Goal: Book appointment/travel/reservation

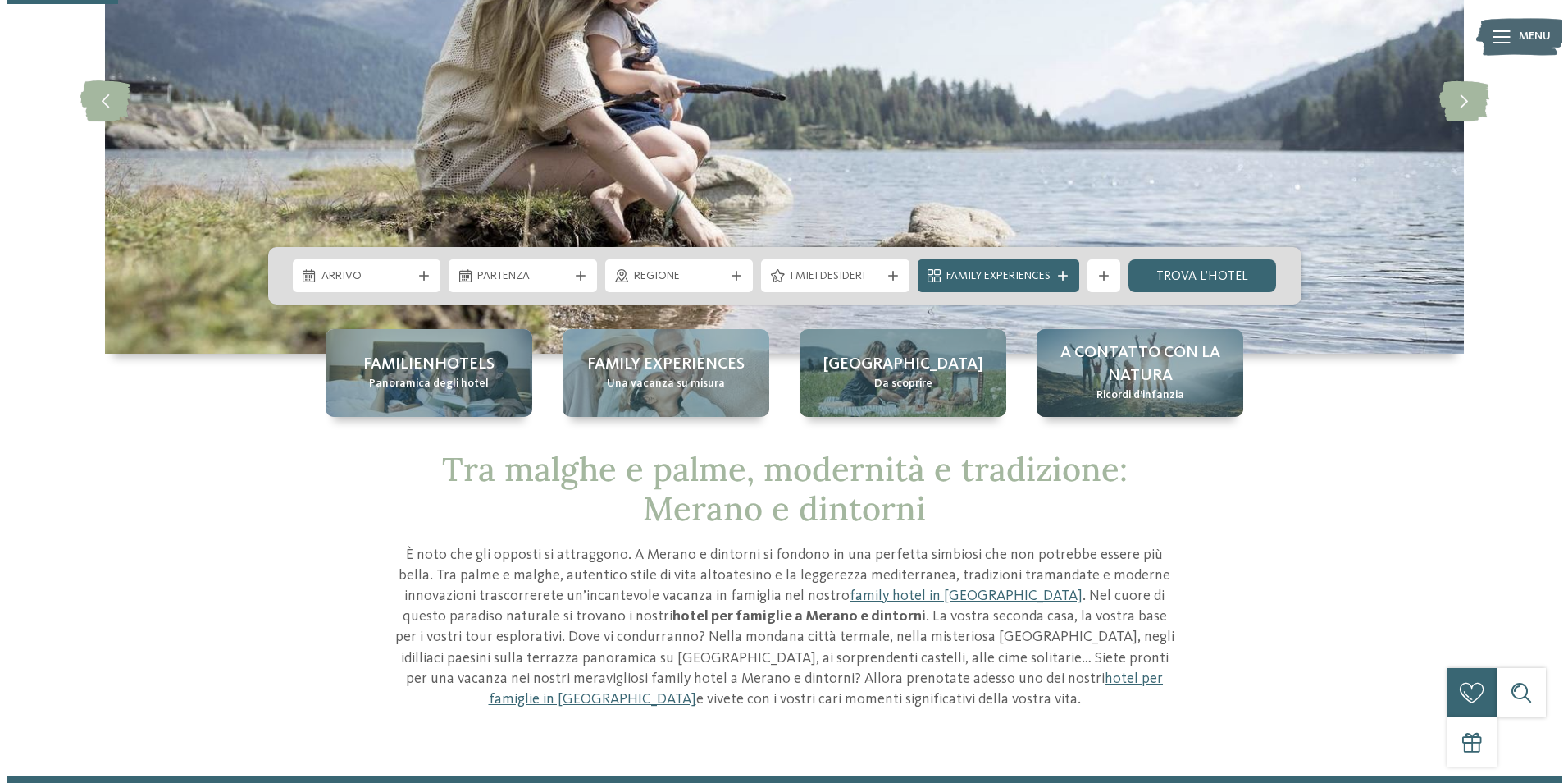
scroll to position [246, 0]
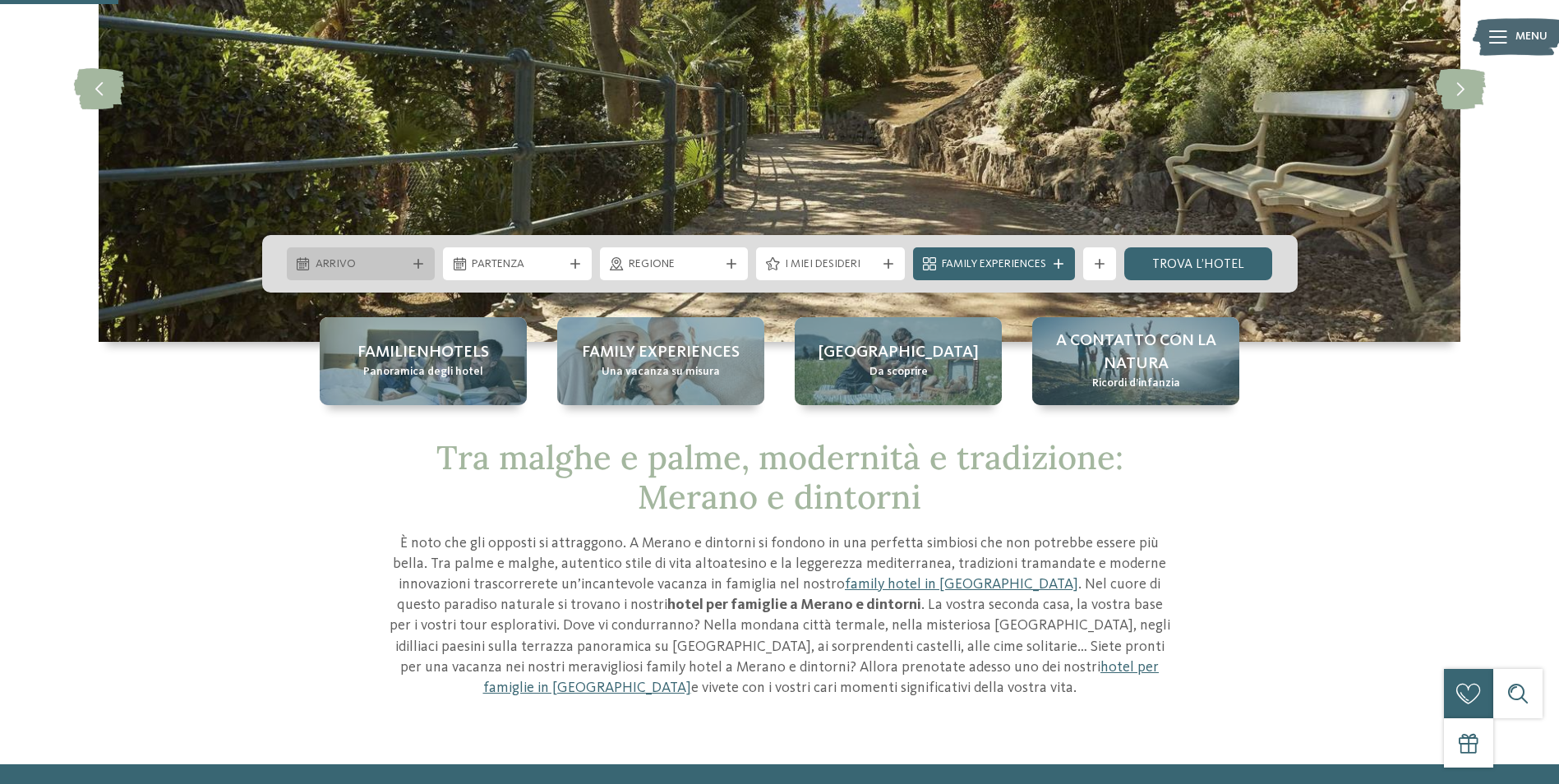
click at [385, 262] on span "Arrivo" at bounding box center [361, 264] width 91 height 16
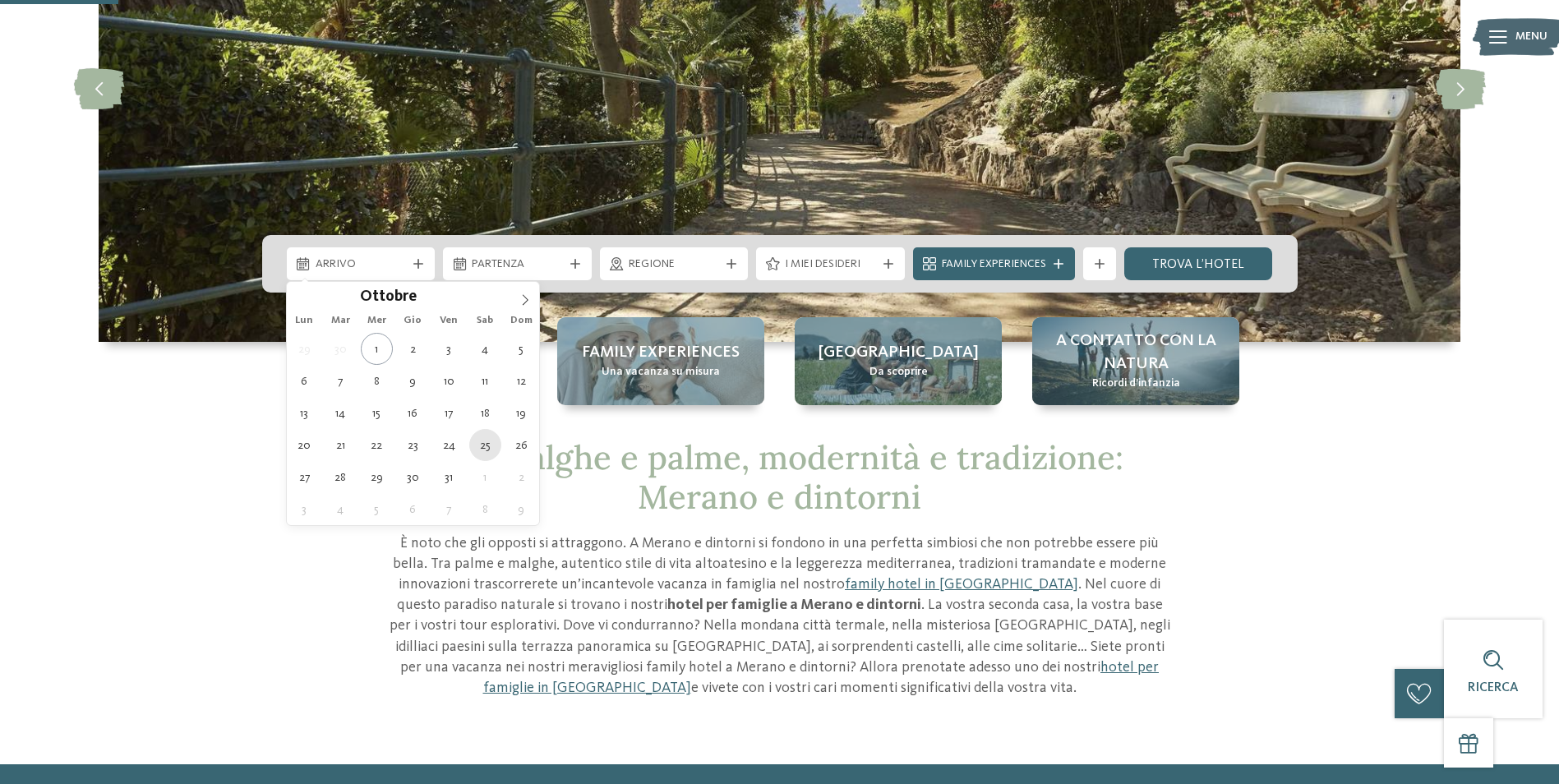
type div "[DATE]"
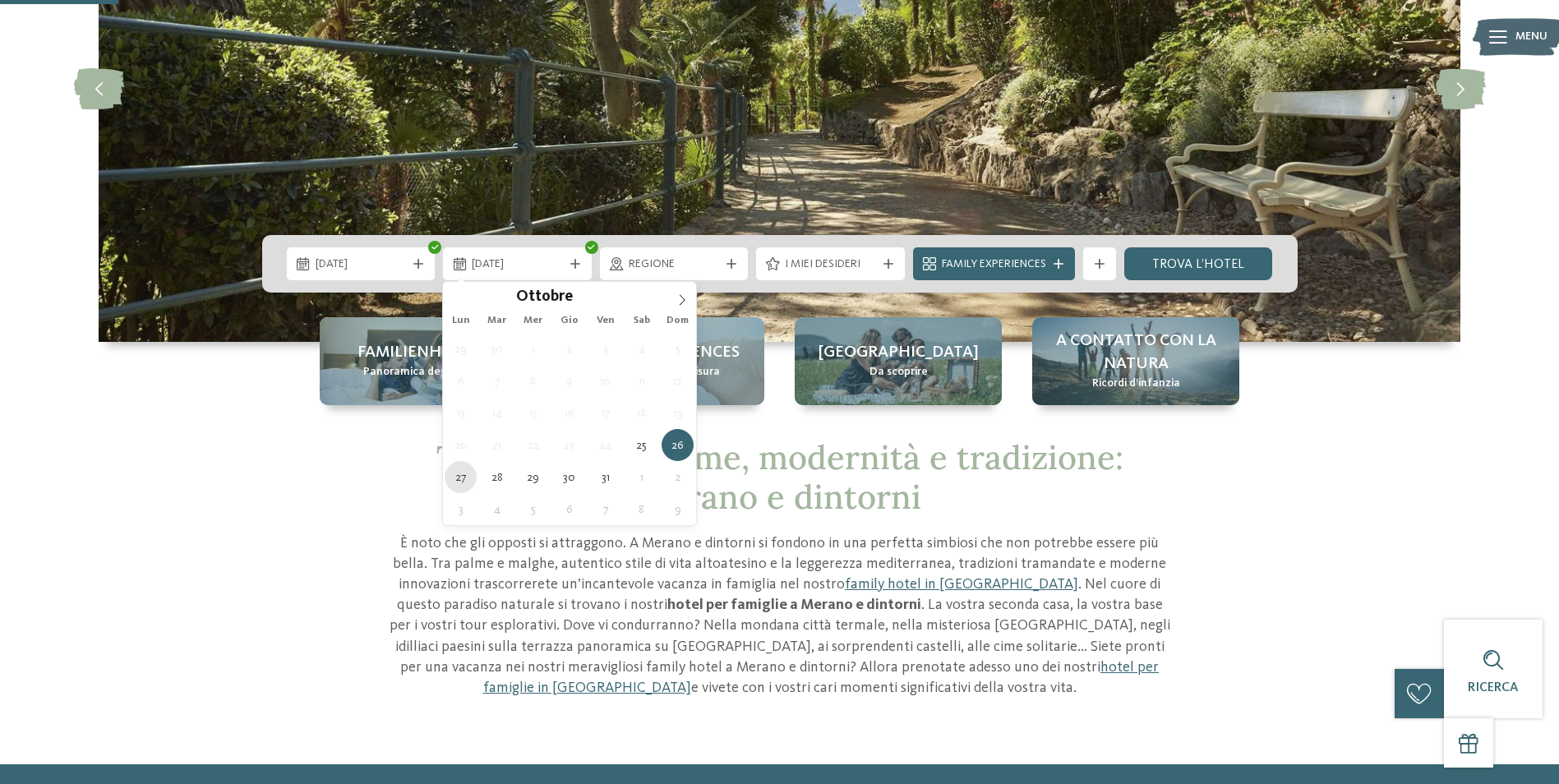
type div "[DATE]"
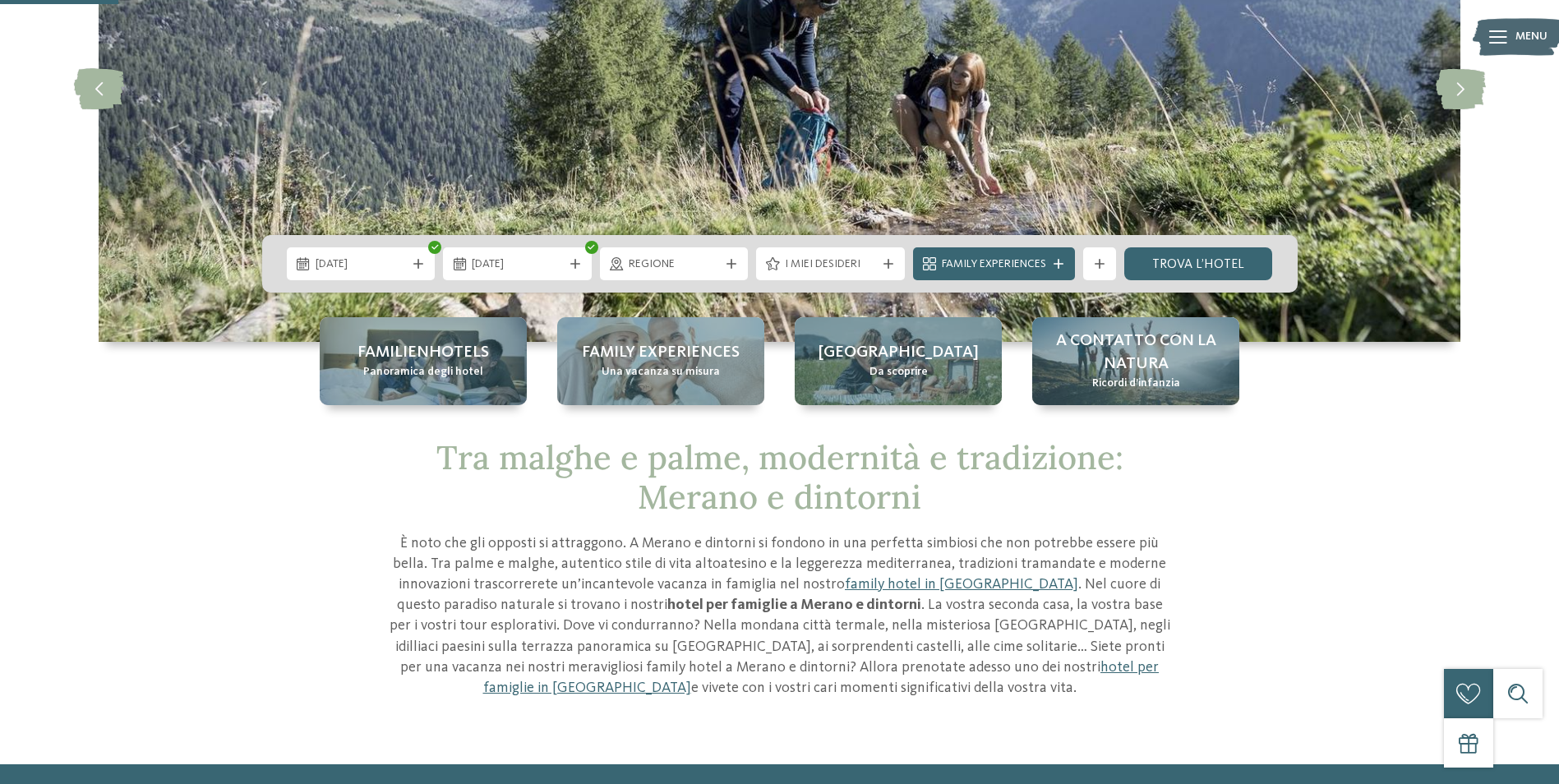
click at [686, 266] on span "Regione" at bounding box center [674, 264] width 91 height 16
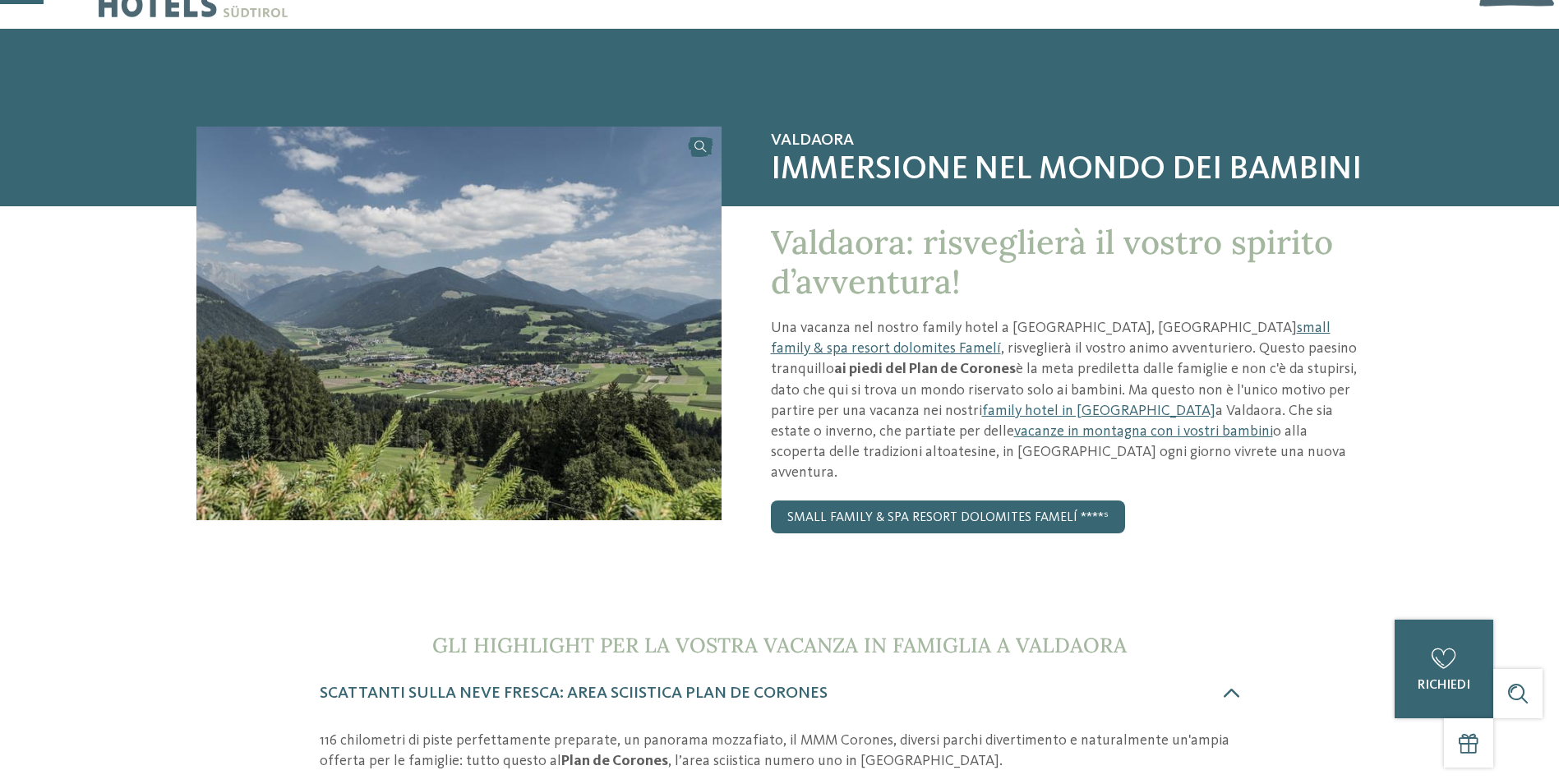
scroll to position [82, 0]
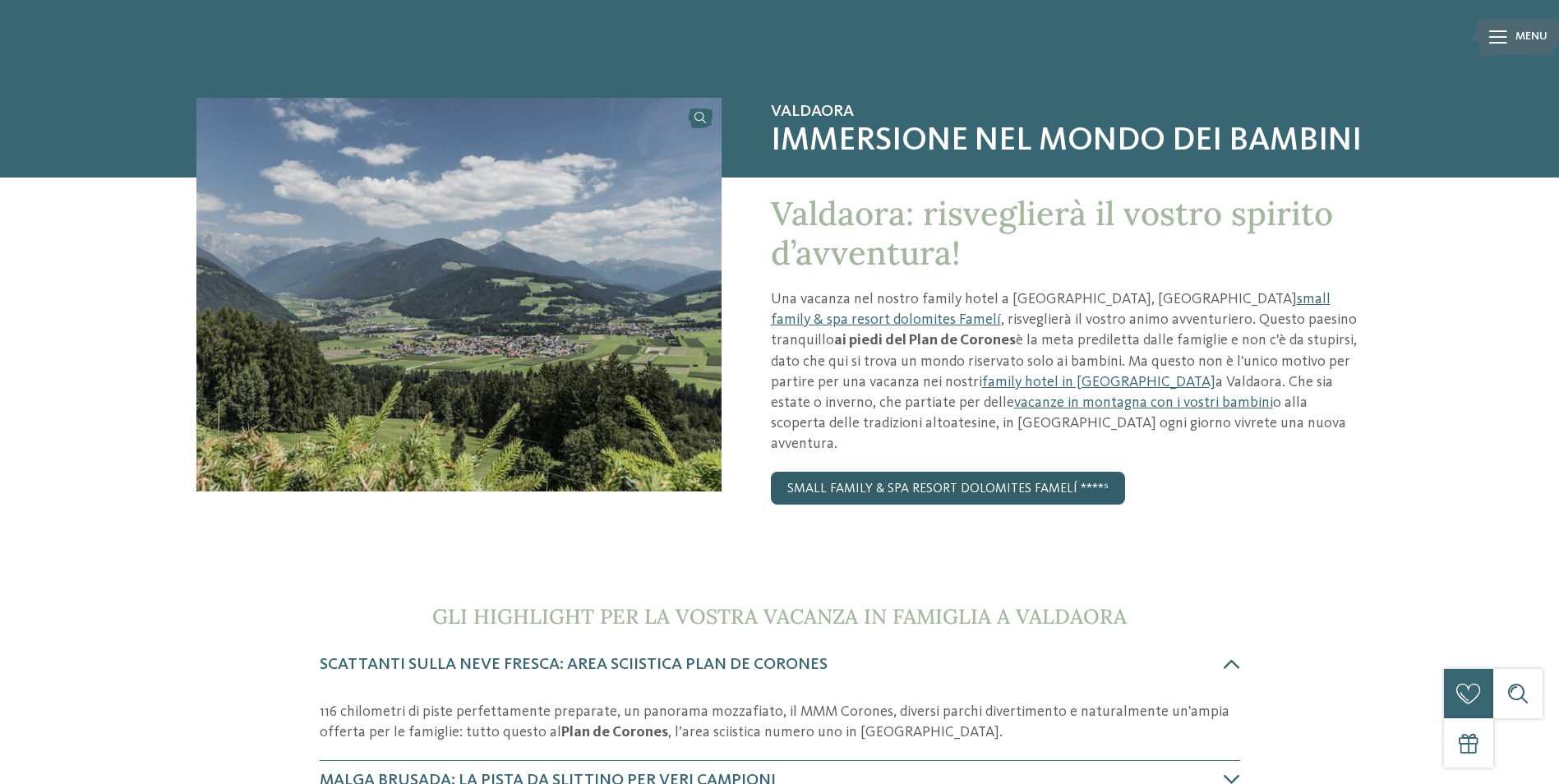
click at [964, 471] on link "small family & spa resort dolomites Famelí ****ˢ" at bounding box center [948, 488] width 354 height 33
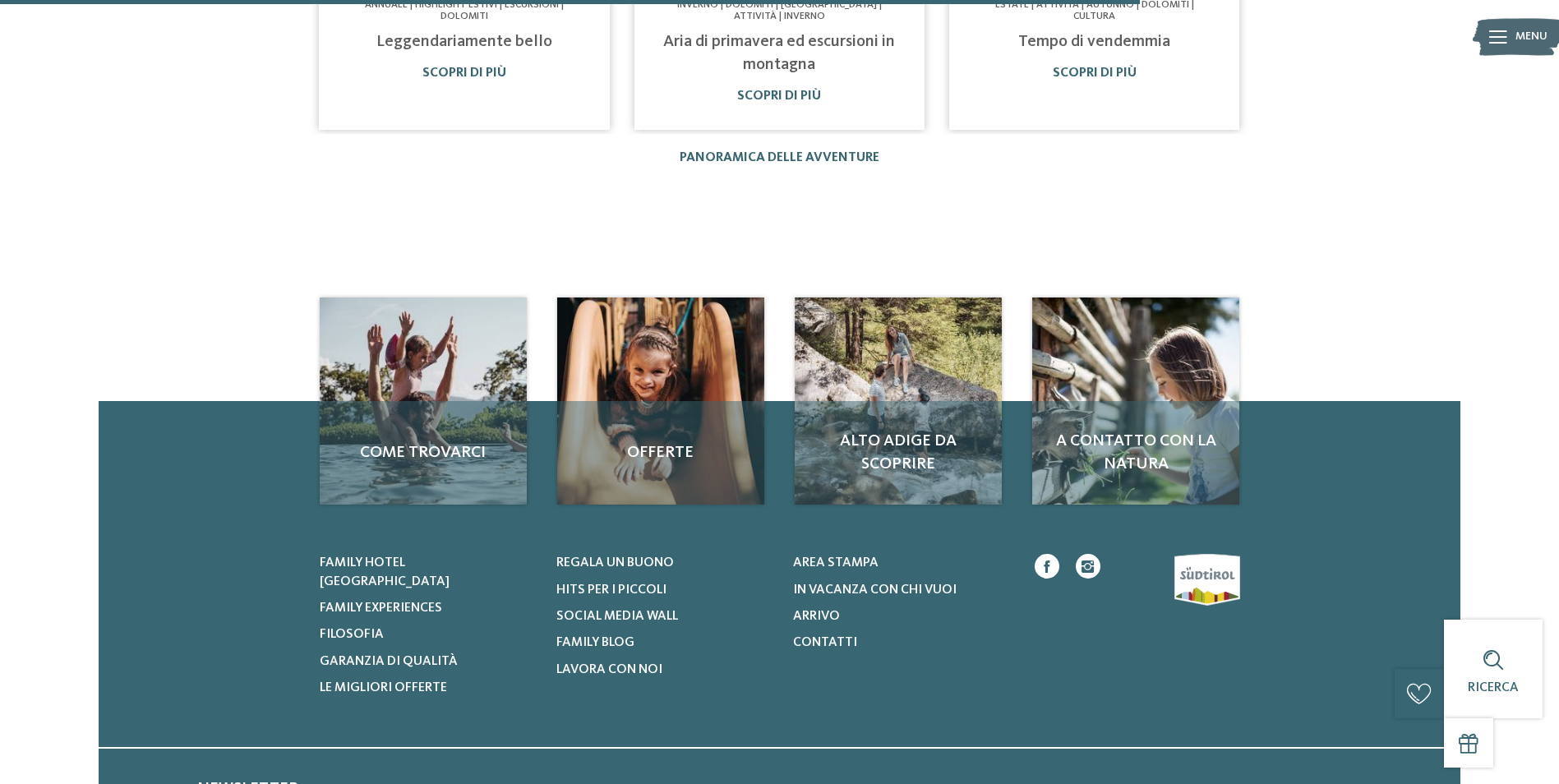
scroll to position [1725, 0]
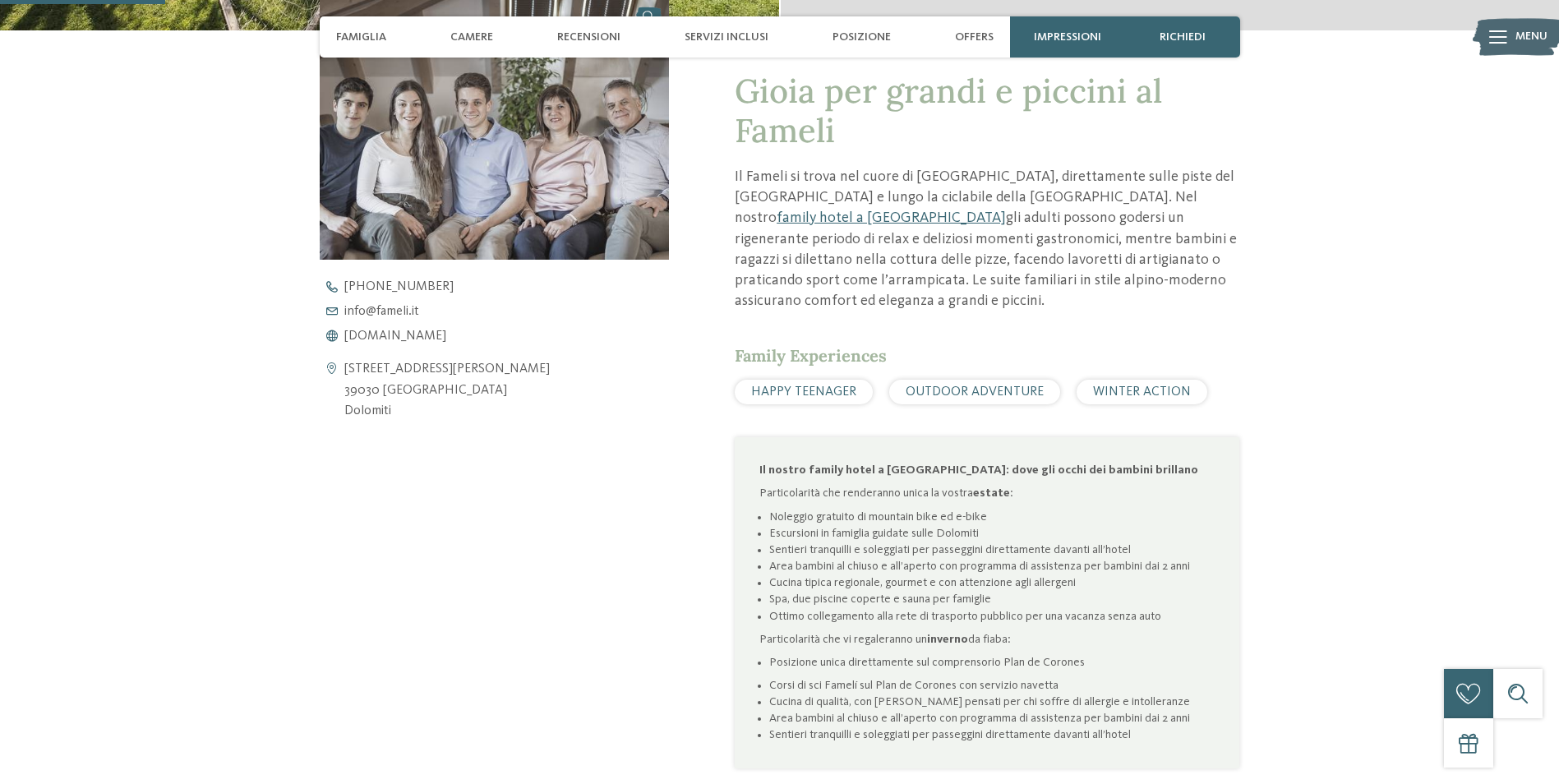
scroll to position [658, 0]
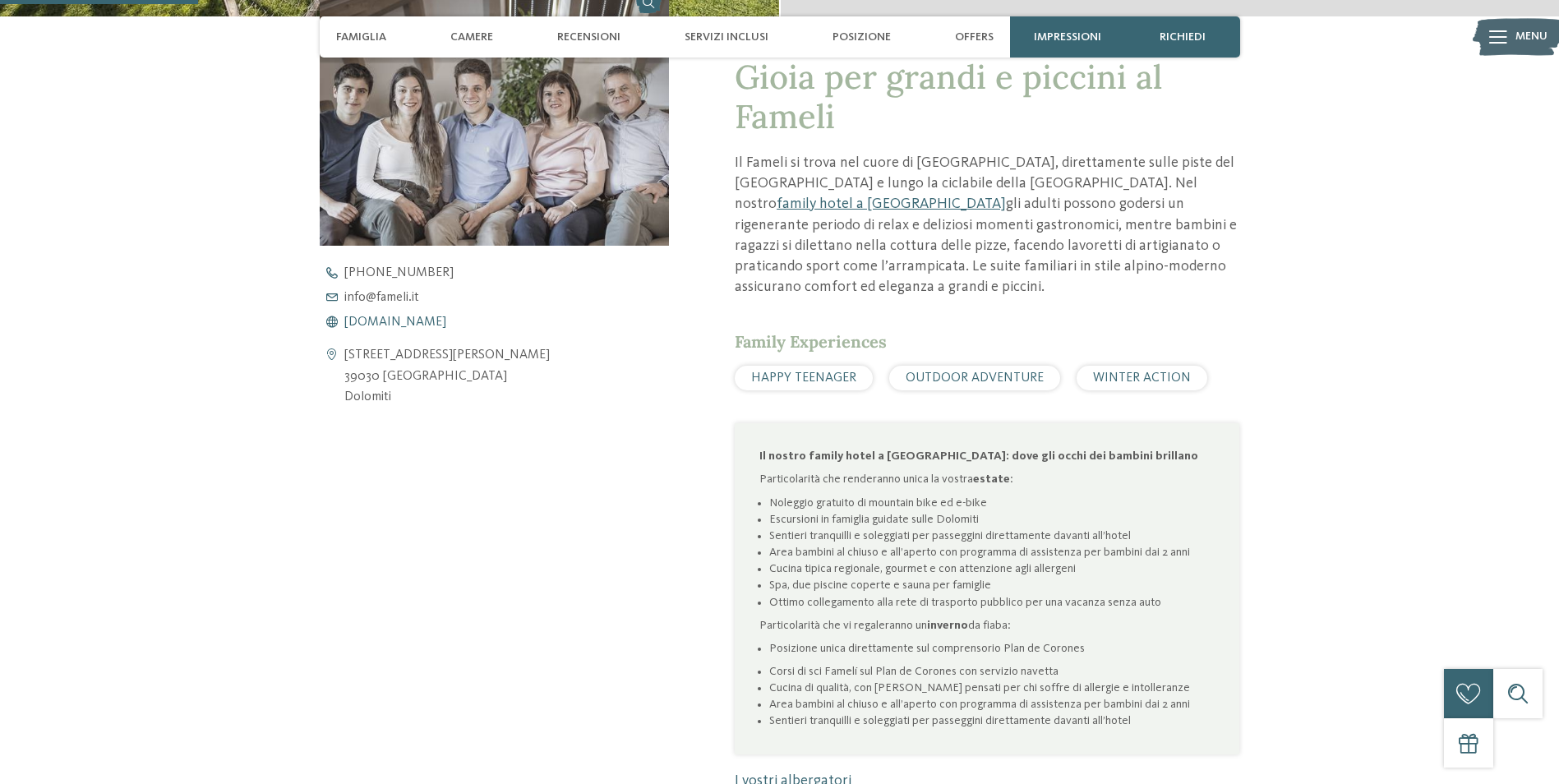
click at [383, 325] on span "www.fameli.it" at bounding box center [394, 322] width 101 height 14
